Goal: Check status: Check status

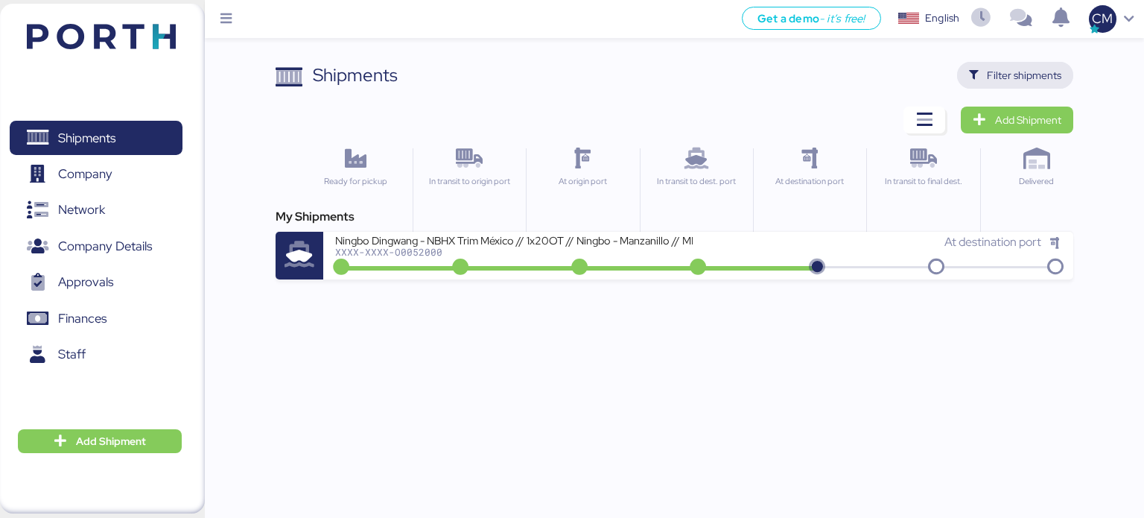
click at [996, 75] on span "Filter shipments" at bounding box center [1024, 75] width 75 height 18
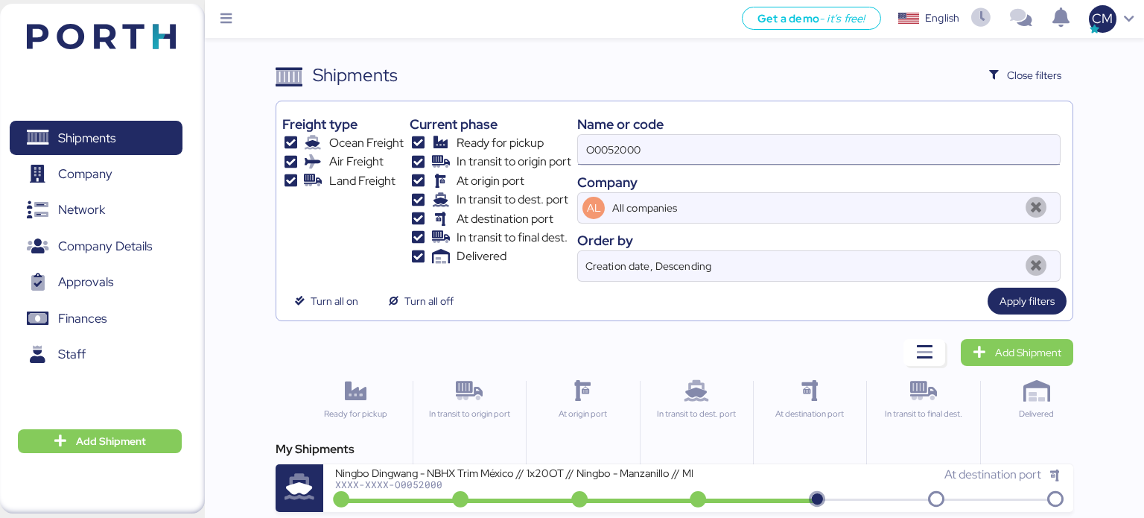
click at [710, 156] on input "O0052000" at bounding box center [819, 150] width 482 height 30
paste input "WQSE2506X07"
type input "WQSE2506X07"
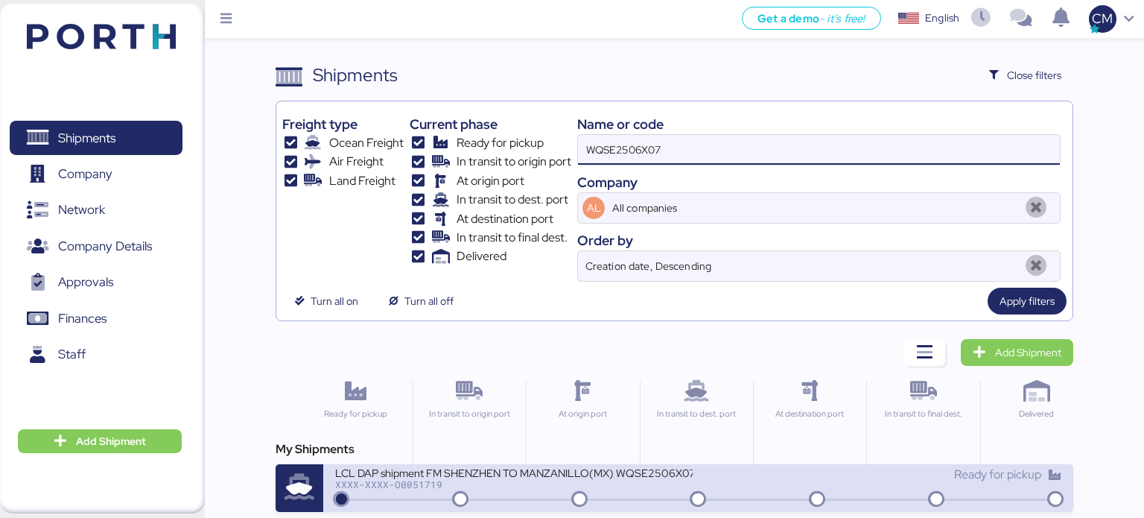
click at [607, 470] on div "LCL DAP shipment FM SHENZHEN TO MANZANILLO(MX) WQSE2506X07" at bounding box center [514, 472] width 358 height 13
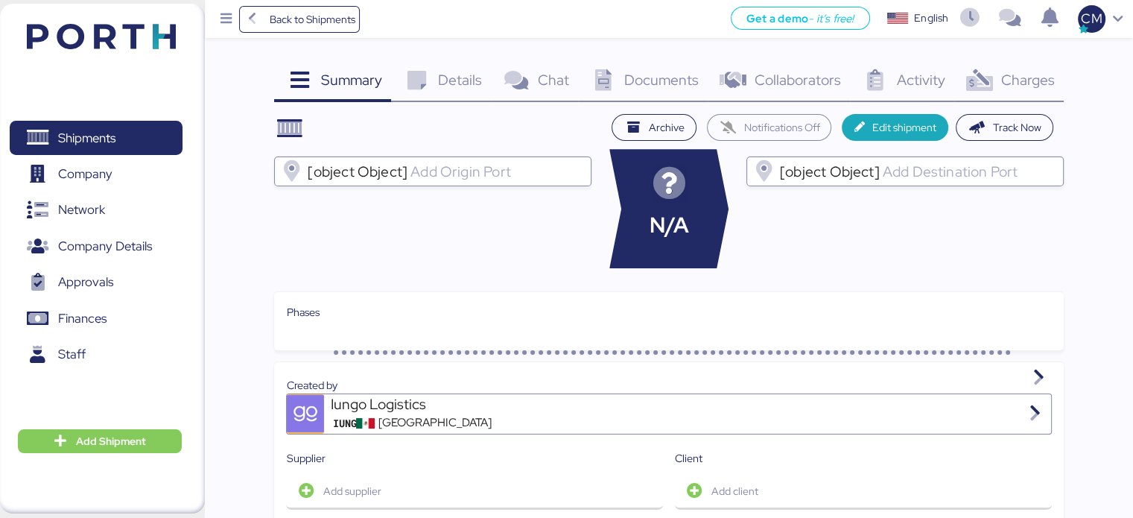
click at [648, 82] on span "Documents" at bounding box center [661, 79] width 75 height 19
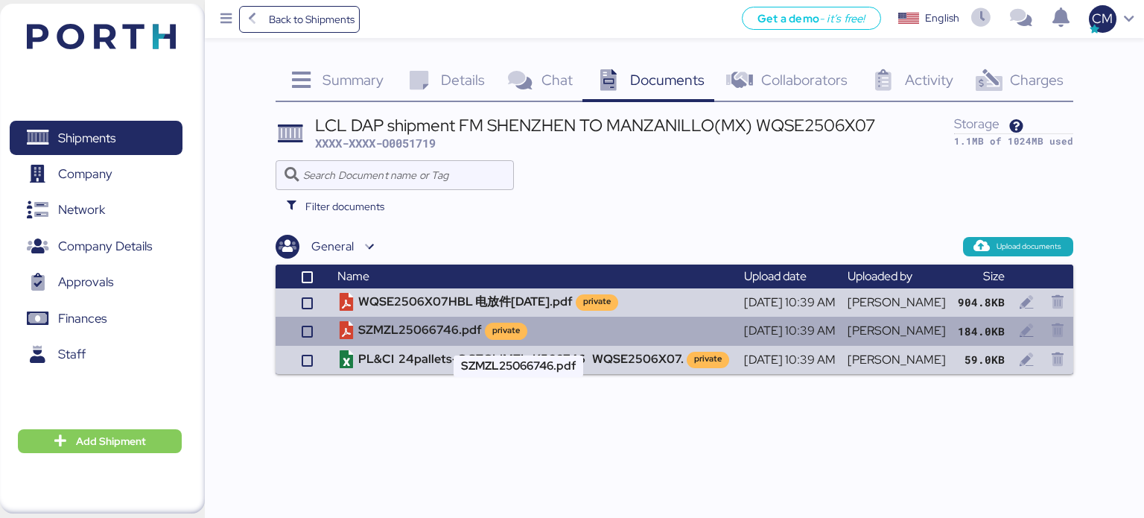
click at [418, 331] on td "SZMZL25066746.pdf private" at bounding box center [535, 331] width 407 height 28
